Goal: Task Accomplishment & Management: Manage account settings

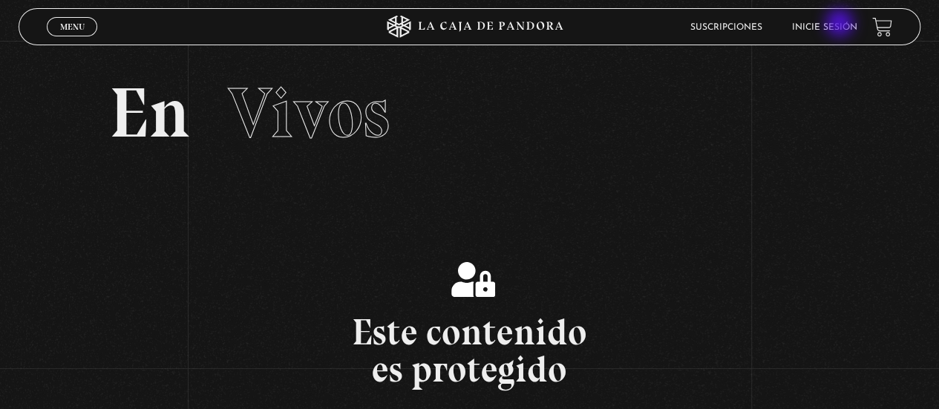
click at [841, 24] on link "Inicie sesión" at bounding box center [824, 27] width 65 height 9
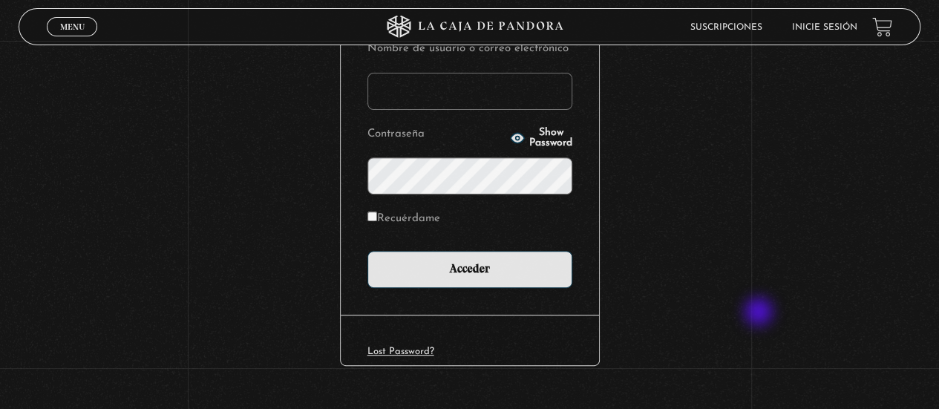
scroll to position [230, 0]
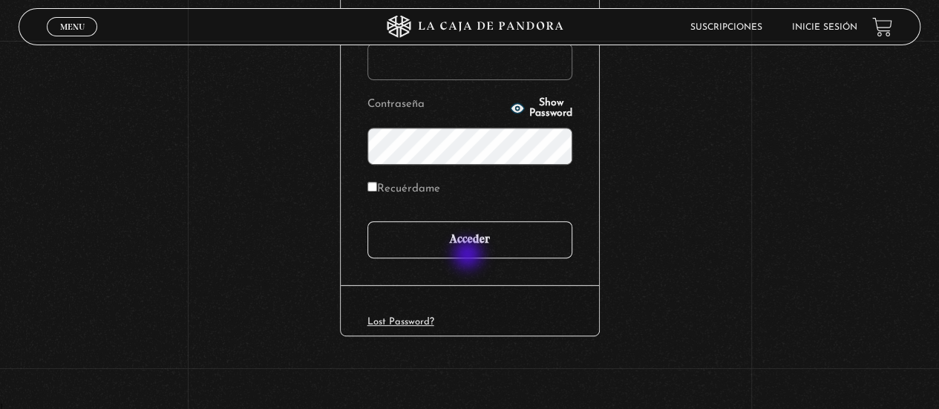
type input "[EMAIL_ADDRESS][DOMAIN_NAME]"
click at [473, 247] on input "Acceder" at bounding box center [469, 239] width 205 height 37
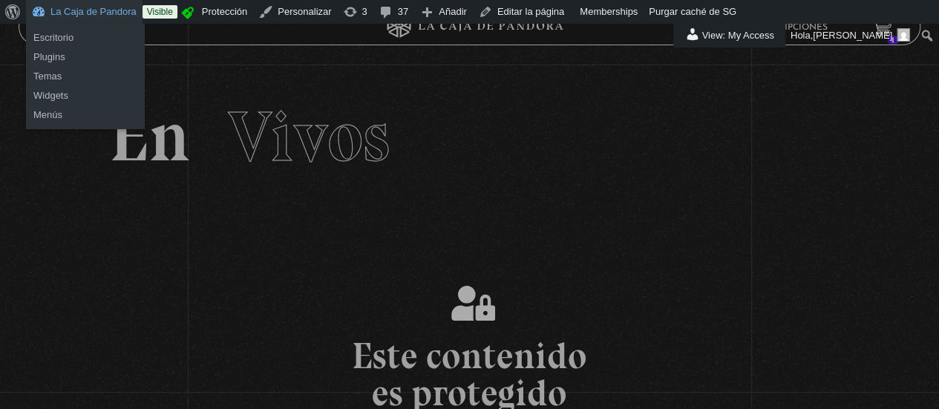
click at [107, 10] on link "La Caja de Pandora" at bounding box center [84, 12] width 117 height 24
